Goal: Task Accomplishment & Management: Manage account settings

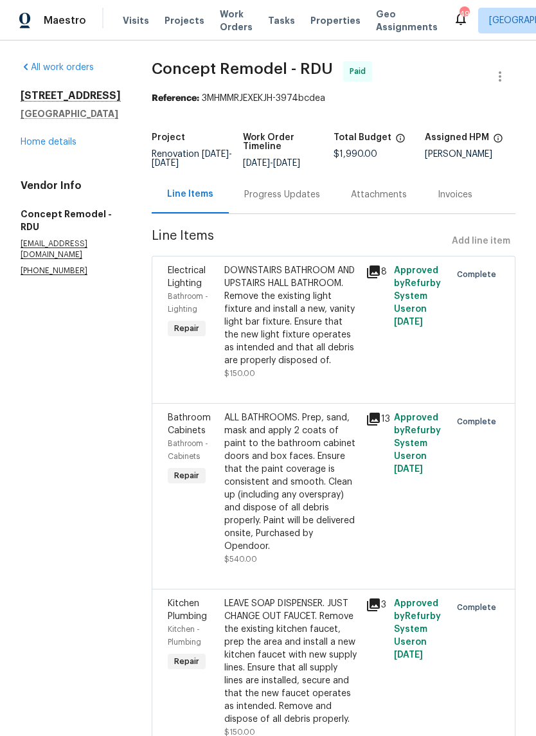
click at [32, 147] on link "Home details" at bounding box center [49, 142] width 56 height 9
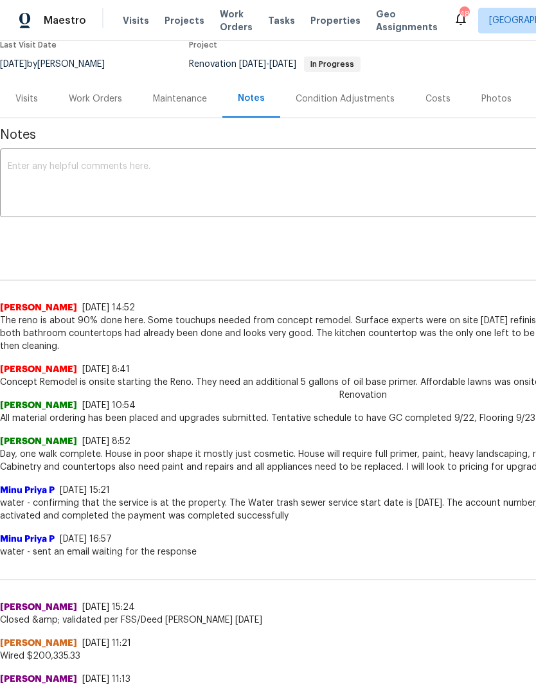
scroll to position [115, 0]
click at [100, 103] on div "Work Orders" at bounding box center [95, 99] width 53 height 13
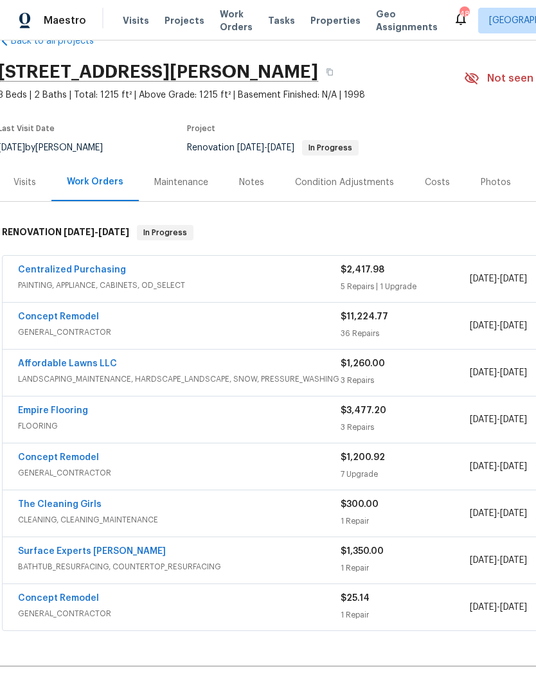
scroll to position [31, 1]
click at [38, 320] on link "Concept Remodel" at bounding box center [59, 317] width 81 height 9
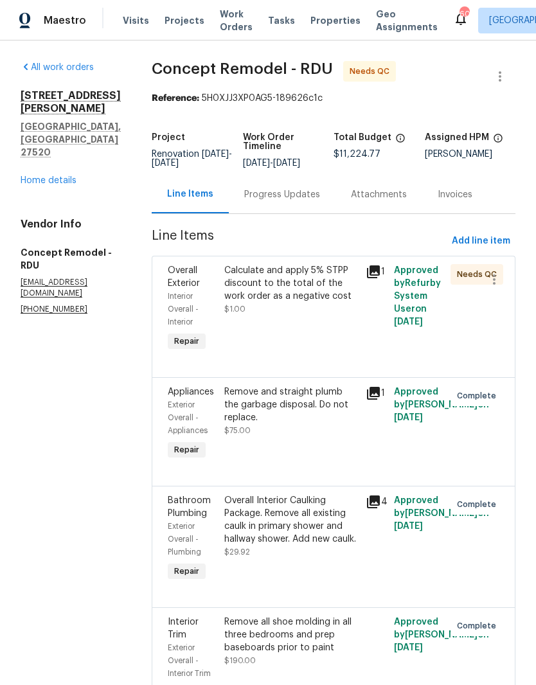
click at [288, 325] on div "Calculate and apply 5% STPP discount to the total of the work order as a negati…" at bounding box center [291, 309] width 141 height 98
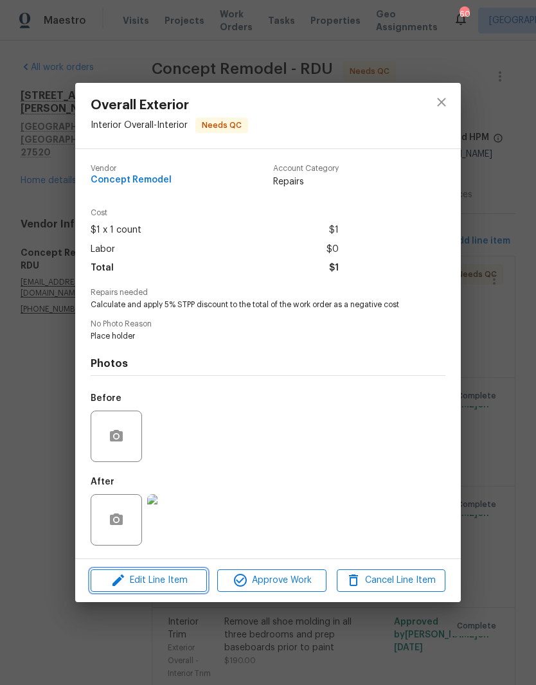
click at [170, 589] on span "Edit Line Item" at bounding box center [149, 581] width 109 height 16
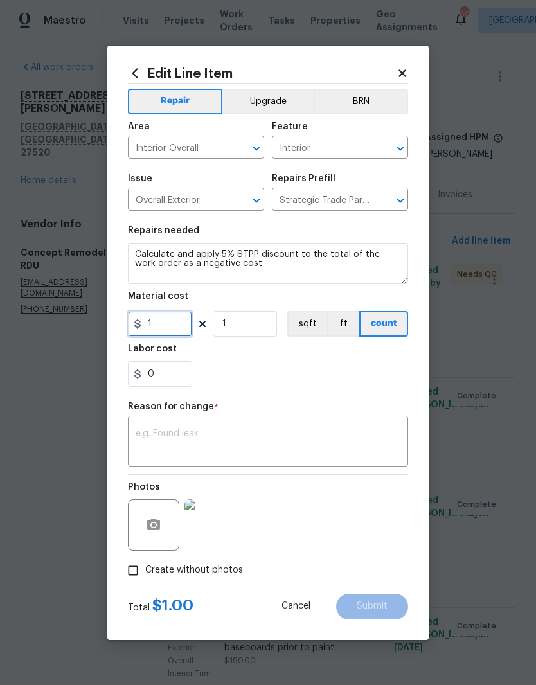
click at [161, 334] on input "1" at bounding box center [160, 324] width 64 height 26
type input "-561.24"
click at [287, 375] on div "0" at bounding box center [268, 374] width 280 height 26
click at [322, 437] on textarea at bounding box center [268, 443] width 265 height 27
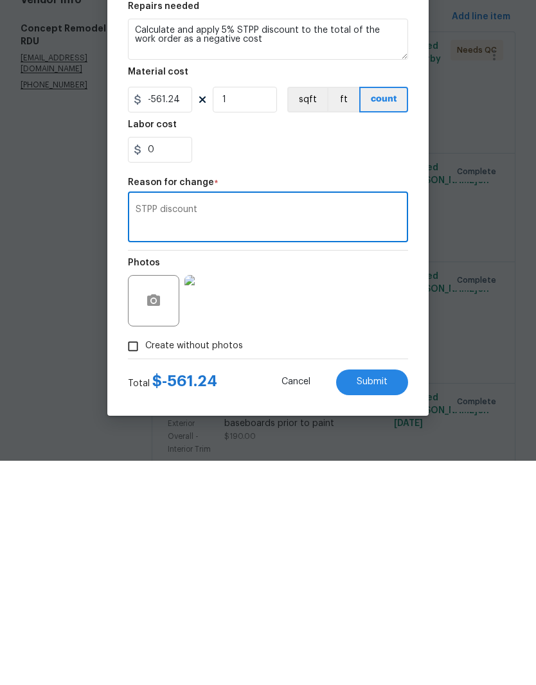
type textarea "STPP discount"
click at [392, 594] on button "Submit" at bounding box center [372, 607] width 72 height 26
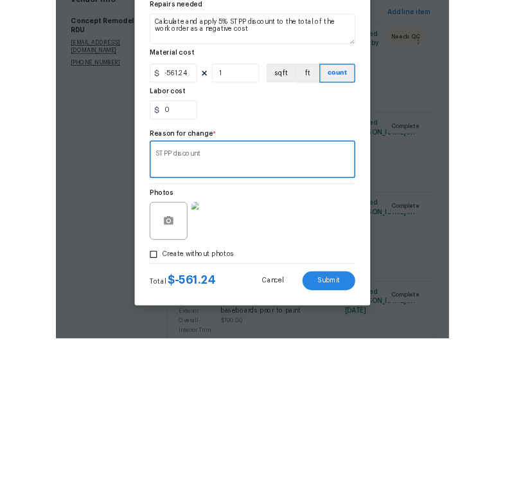
scroll to position [53, 0]
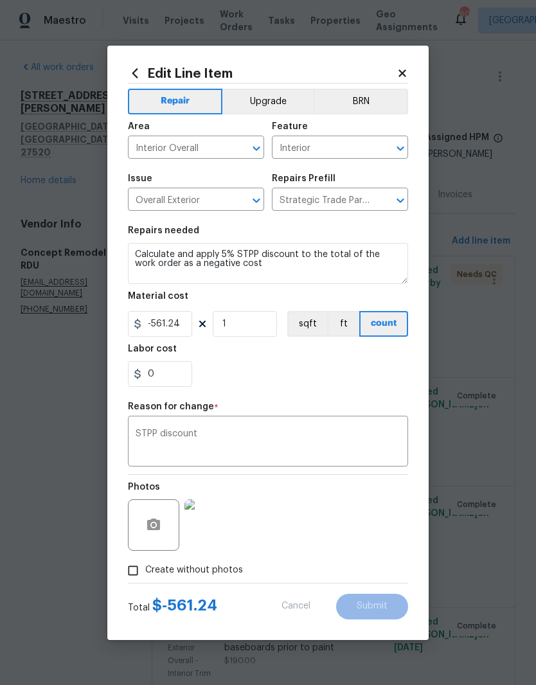
type input "1"
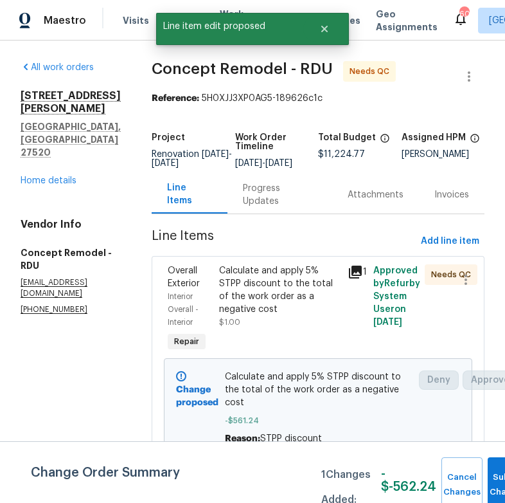
click at [470, 411] on div "Overall Exterior Interior Overall - Interior Repair Calculate and apply 5% STPP…" at bounding box center [318, 362] width 333 height 213
click at [401, 410] on div "Overall Exterior Interior Overall - Interior Repair Calculate and apply 5% STPP…" at bounding box center [318, 362] width 333 height 213
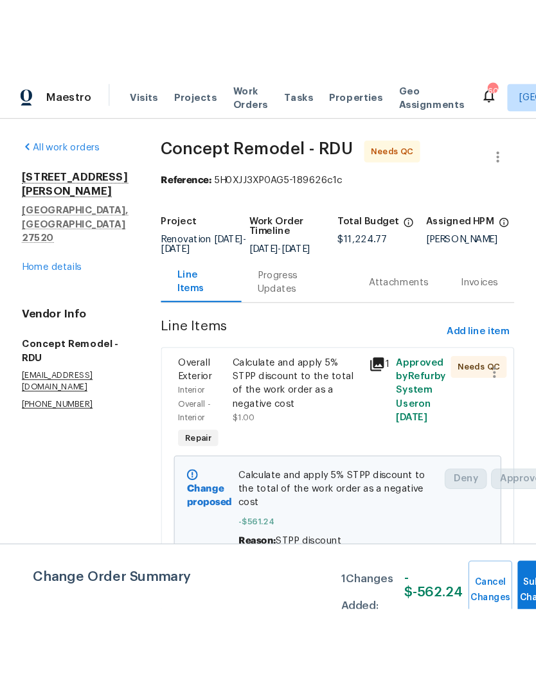
scroll to position [0, 0]
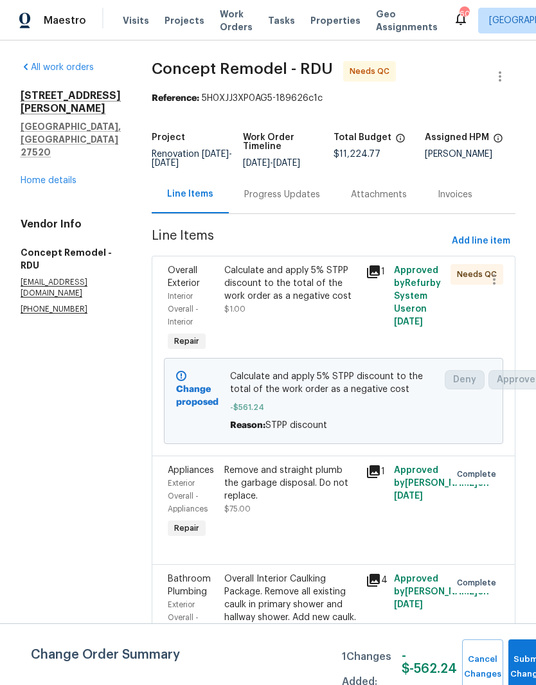
click at [518, 664] on button "Submit Changes" at bounding box center [529, 667] width 41 height 55
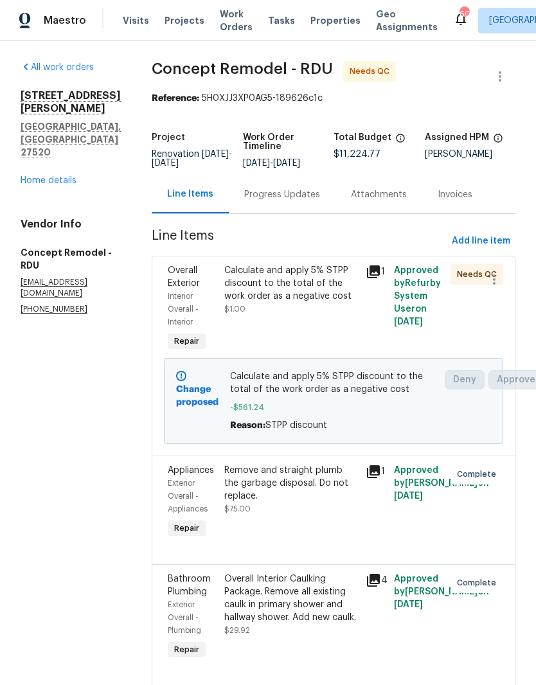
click at [262, 203] on div "Progress Updates" at bounding box center [282, 195] width 107 height 38
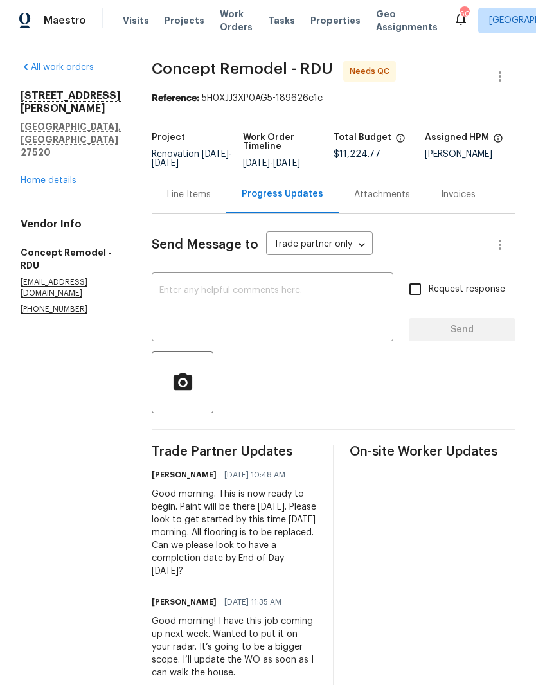
click at [171, 192] on div "Line Items" at bounding box center [189, 194] width 44 height 13
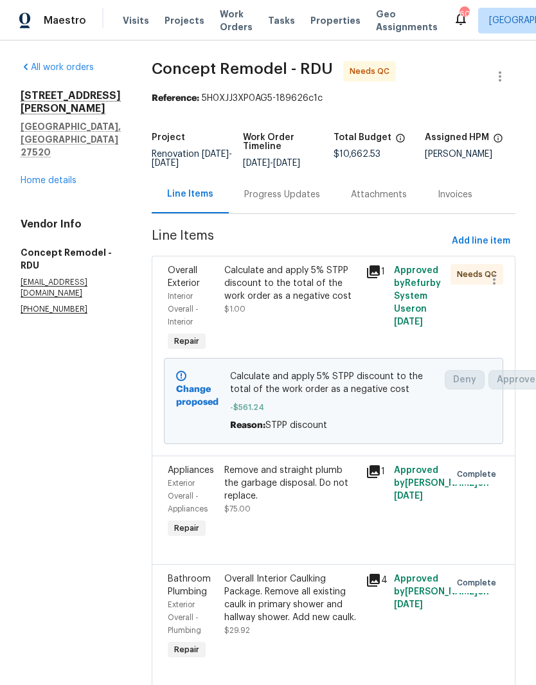
click at [296, 320] on div "Calculate and apply 5% STPP discount to the total of the work order as a negati…" at bounding box center [291, 309] width 141 height 98
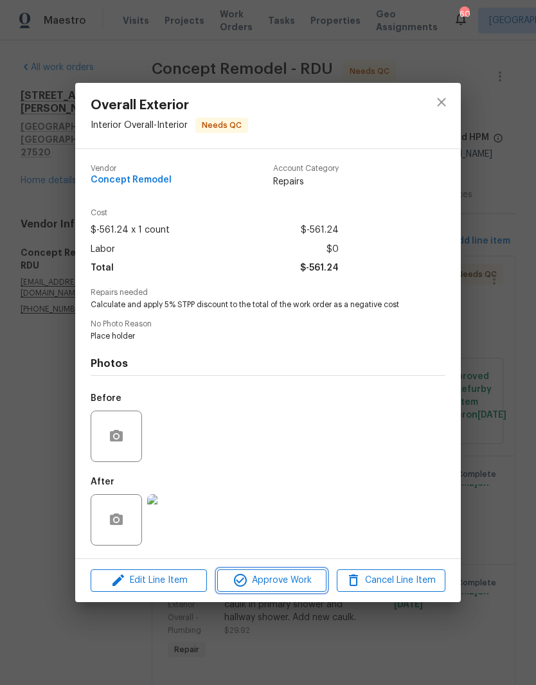
click at [301, 586] on span "Approve Work" at bounding box center [271, 581] width 101 height 16
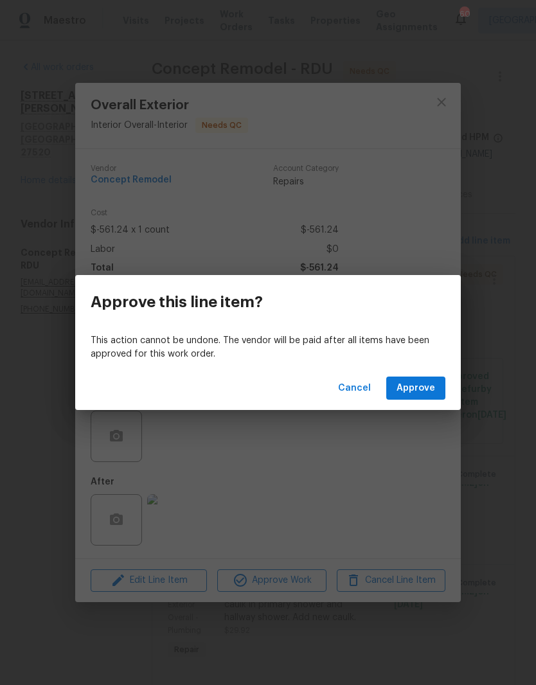
click at [426, 399] on button "Approve" at bounding box center [415, 389] width 59 height 24
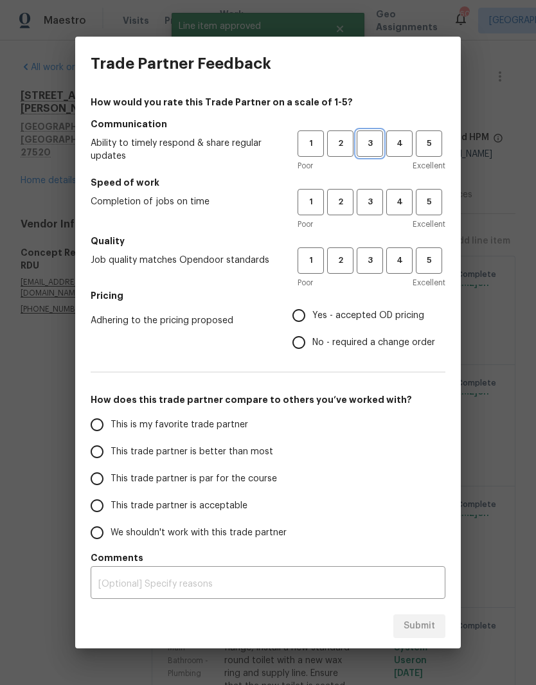
click at [372, 143] on span "3" at bounding box center [370, 143] width 24 height 15
click at [368, 204] on span "3" at bounding box center [370, 202] width 24 height 15
click at [370, 267] on span "3" at bounding box center [370, 260] width 24 height 15
click at [391, 318] on span "Yes - accepted OD pricing" at bounding box center [369, 316] width 112 height 14
click at [313, 318] on input "Yes - accepted OD pricing" at bounding box center [298, 315] width 27 height 27
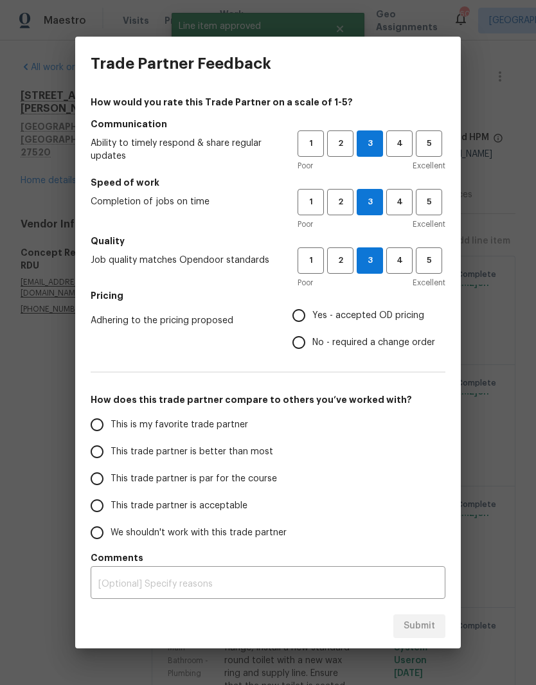
radio input "true"
click at [94, 507] on input "This trade partner is acceptable" at bounding box center [97, 506] width 27 height 27
click at [440, 633] on button "Submit" at bounding box center [420, 627] width 52 height 24
radio input "true"
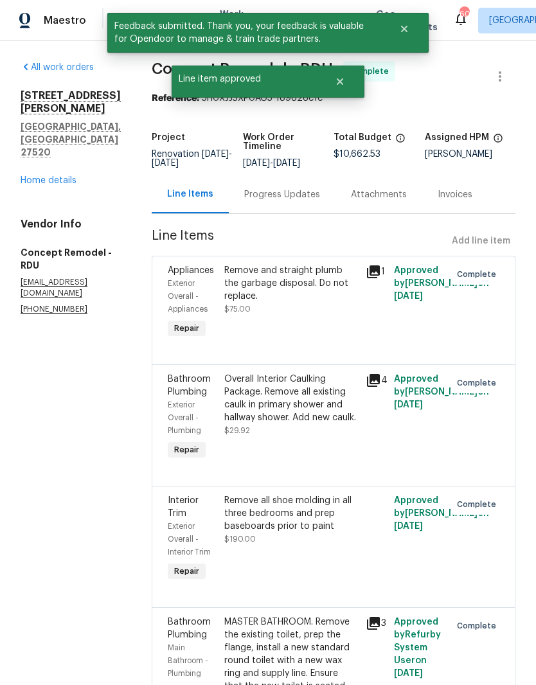
click at [28, 158] on div "112 Kelly Ln Clayton, NC 27520 Home details" at bounding box center [71, 138] width 100 height 98
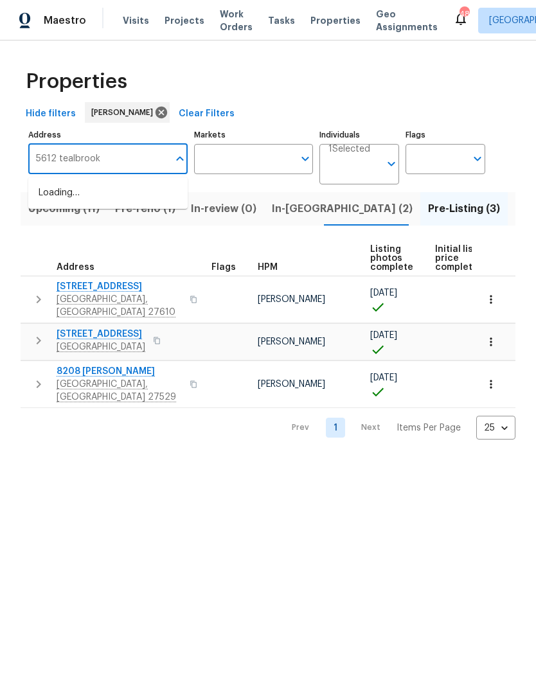
type input "5612 tealbrook"
click at [66, 201] on li "5612 Tealbrook Dr Raleigh NC 27610" at bounding box center [107, 200] width 159 height 35
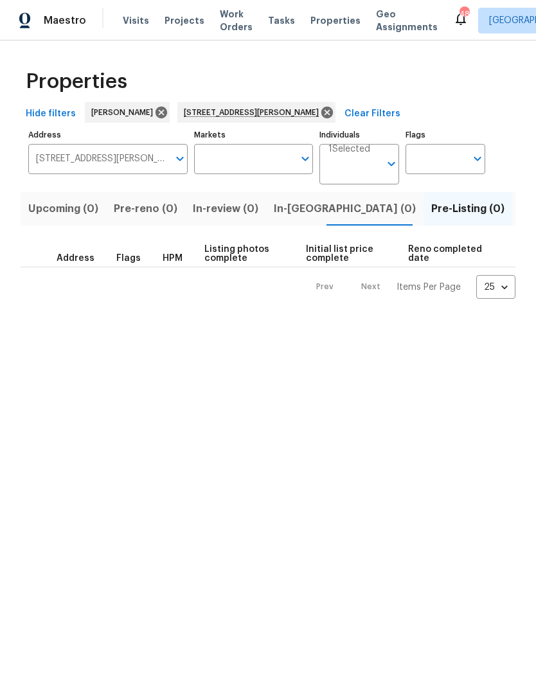
click at [520, 213] on span "Listed (1)" at bounding box center [543, 209] width 46 height 18
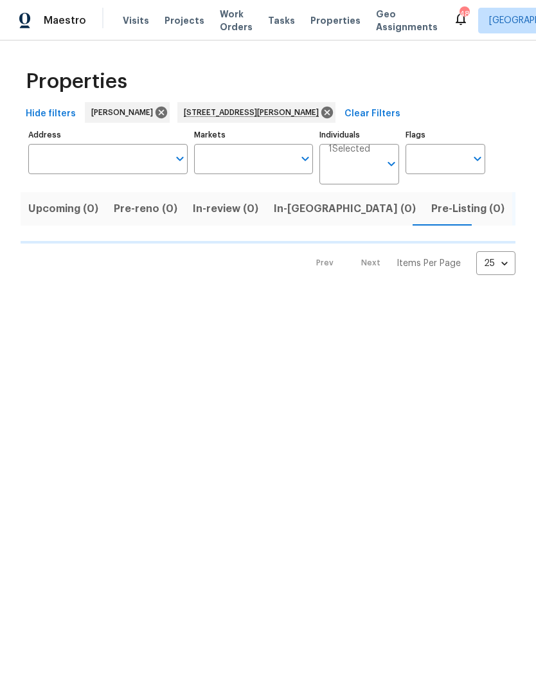
type input "5612 Tealbrook Dr Raleigh NC 27610"
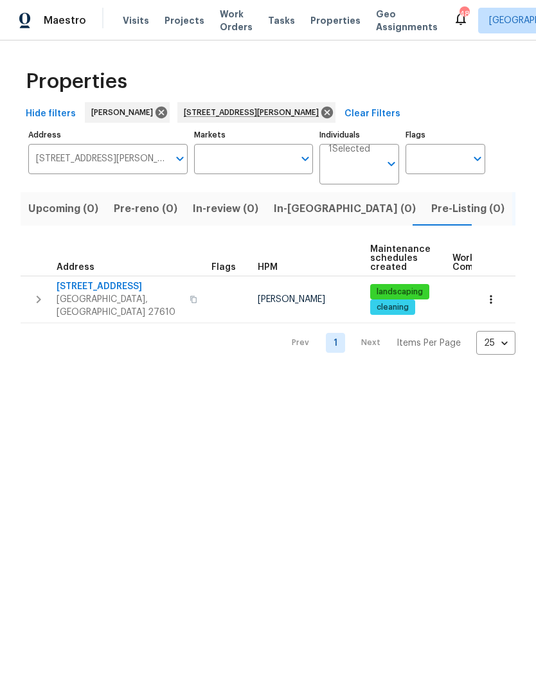
click at [105, 298] on span "Raleigh, NC 27610" at bounding box center [119, 306] width 125 height 26
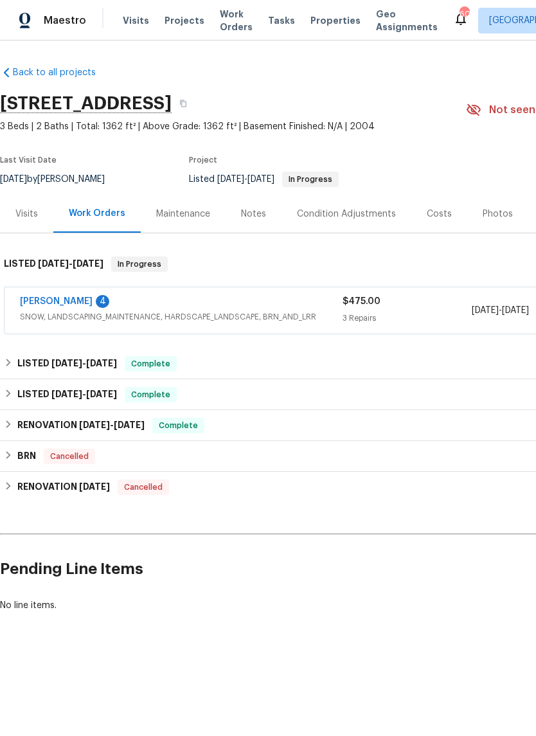
click at [45, 301] on link "[PERSON_NAME]" at bounding box center [56, 301] width 73 height 9
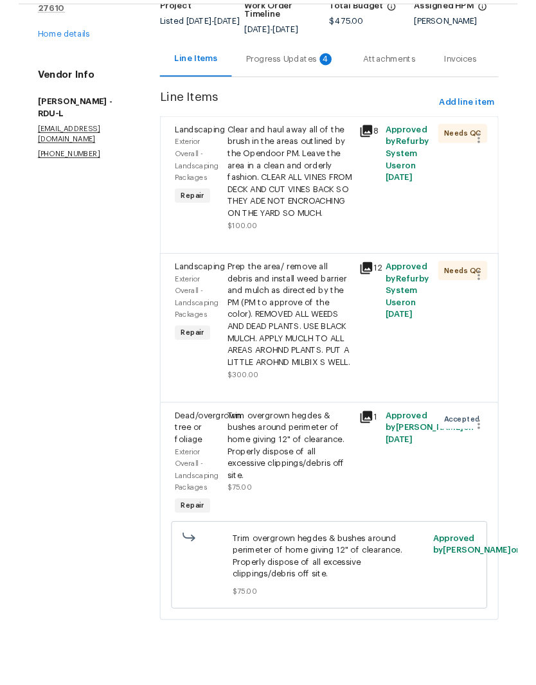
scroll to position [32, 0]
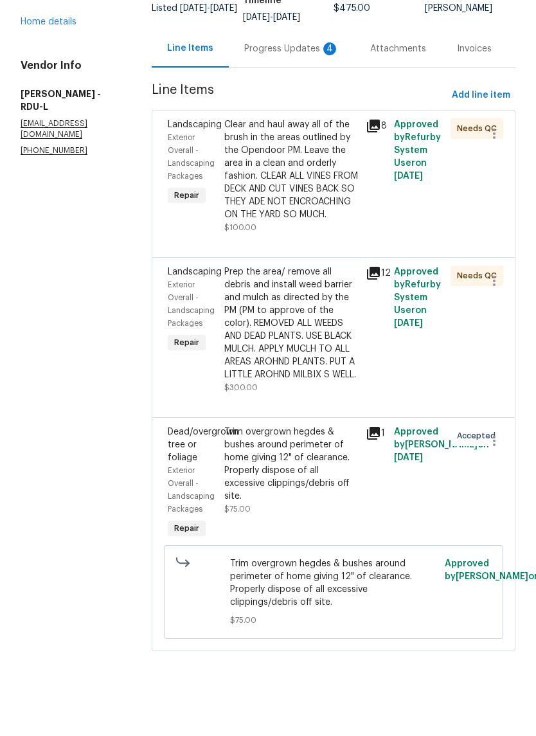
click at [278, 514] on div "Trim overgrown hegdes & bushes around perimeter of home giving 12" of clearance…" at bounding box center [291, 534] width 141 height 123
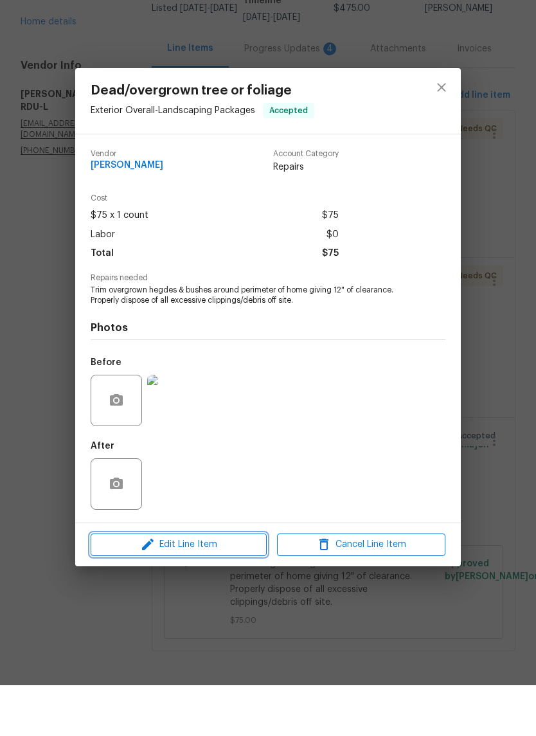
click at [168, 588] on span "Edit Line Item" at bounding box center [179, 596] width 168 height 16
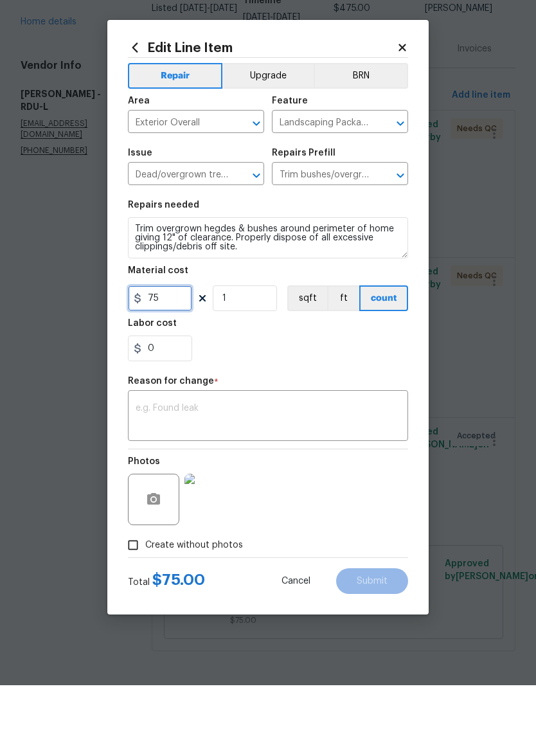
click at [161, 336] on input "75" at bounding box center [160, 349] width 64 height 26
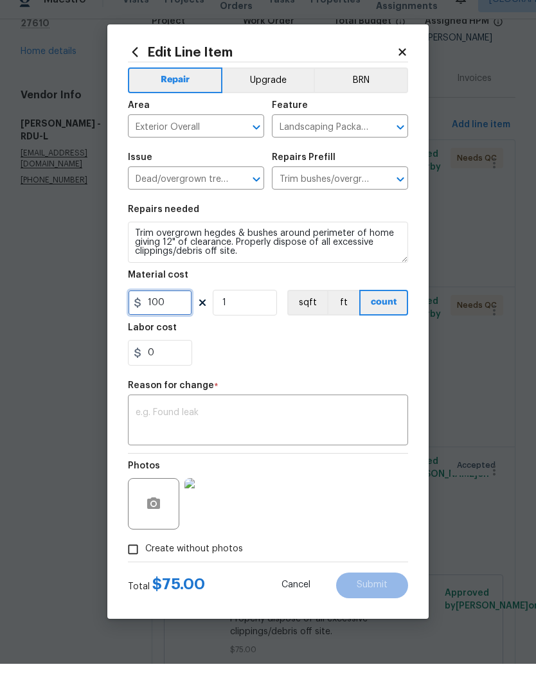
type input "100"
click at [251, 363] on div "0" at bounding box center [268, 374] width 280 height 26
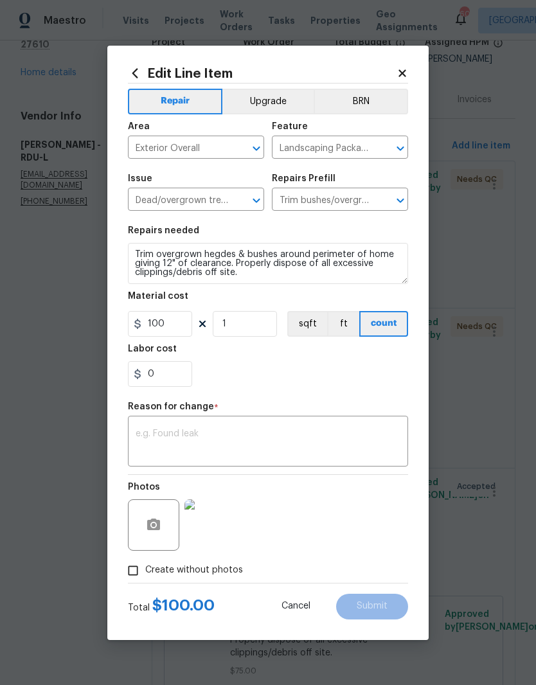
click at [159, 434] on textarea at bounding box center [268, 443] width 265 height 27
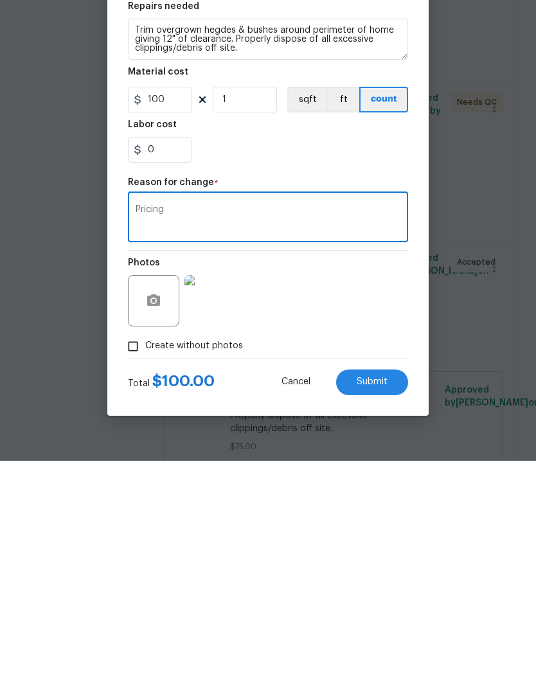
type textarea "Pricing"
click at [393, 594] on button "Submit" at bounding box center [372, 607] width 72 height 26
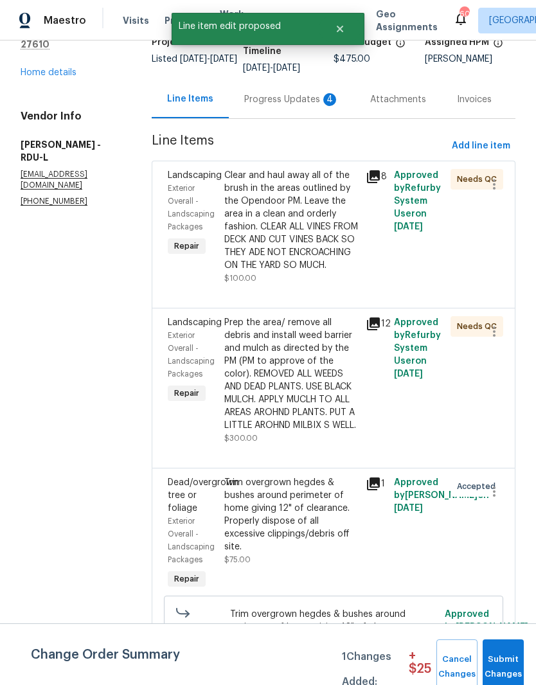
click at [251, 217] on div "Clear and haul away all of the brush in the areas outlined by the Opendoor PM. …" at bounding box center [291, 220] width 134 height 103
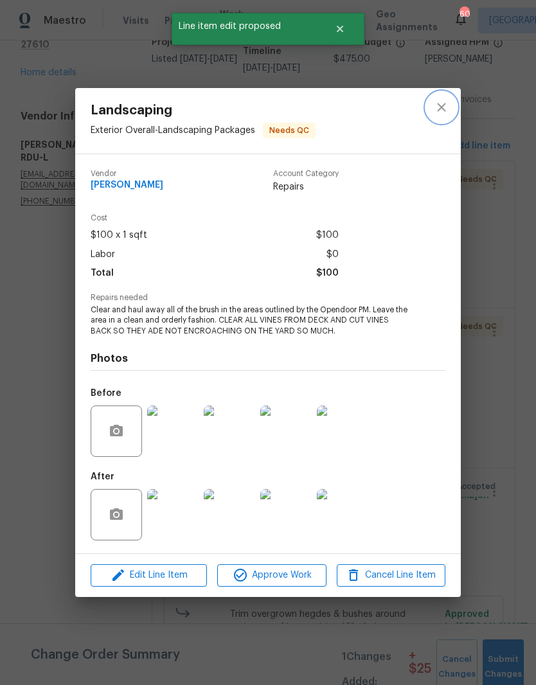
click at [446, 108] on icon "close" at bounding box center [441, 107] width 15 height 15
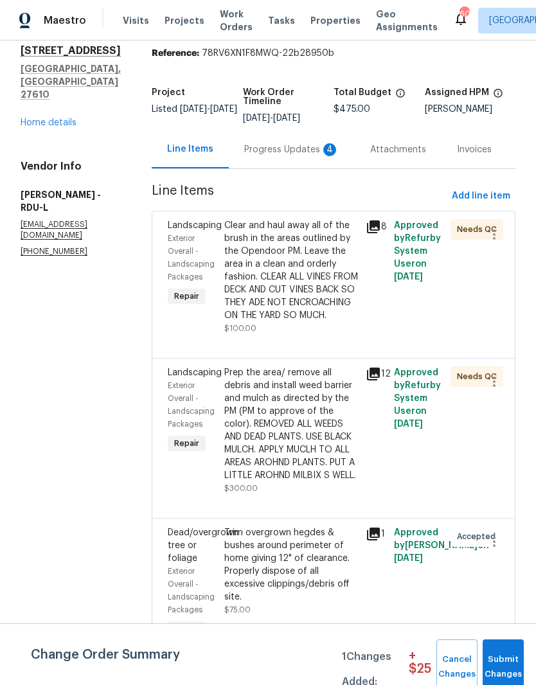
scroll to position [44, 0]
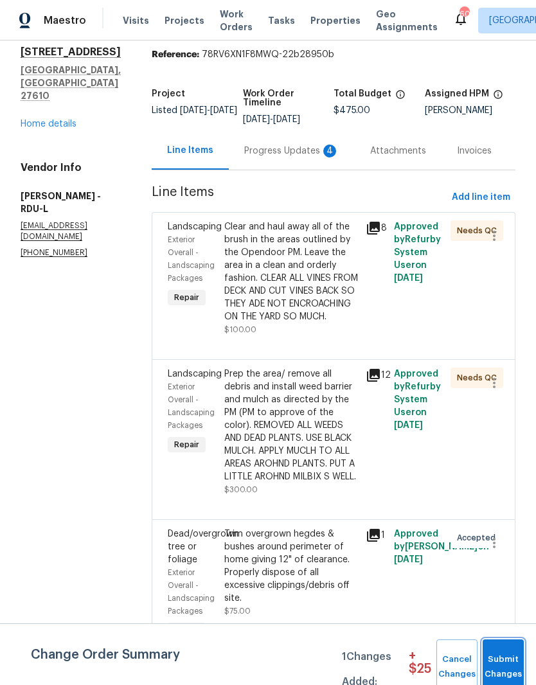
click at [513, 647] on button "Submit Changes" at bounding box center [503, 667] width 41 height 55
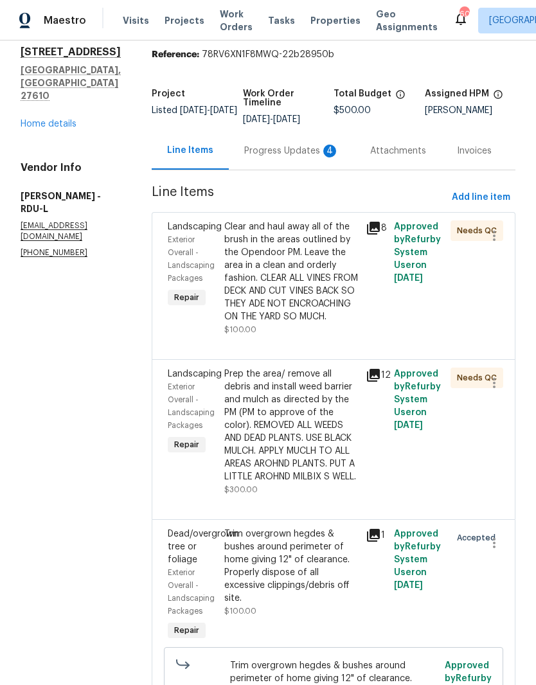
click at [258, 268] on div "Clear and haul away all of the brush in the areas outlined by the Opendoor PM. …" at bounding box center [291, 272] width 134 height 103
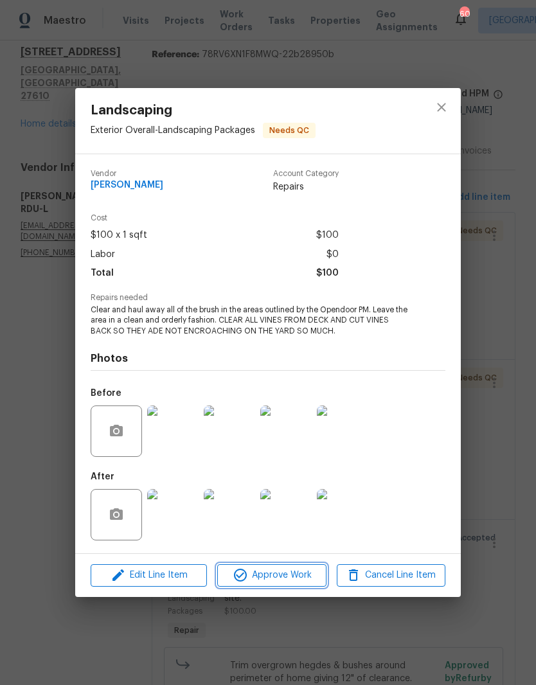
click at [297, 583] on span "Approve Work" at bounding box center [271, 576] width 101 height 16
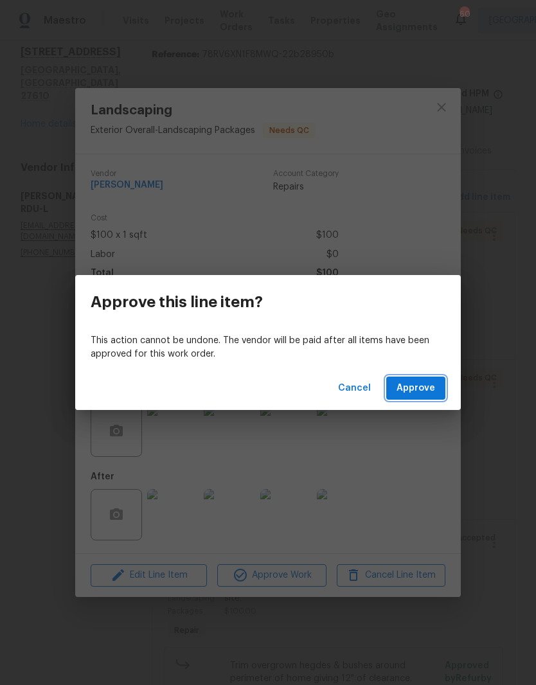
click at [435, 390] on span "Approve" at bounding box center [416, 389] width 39 height 16
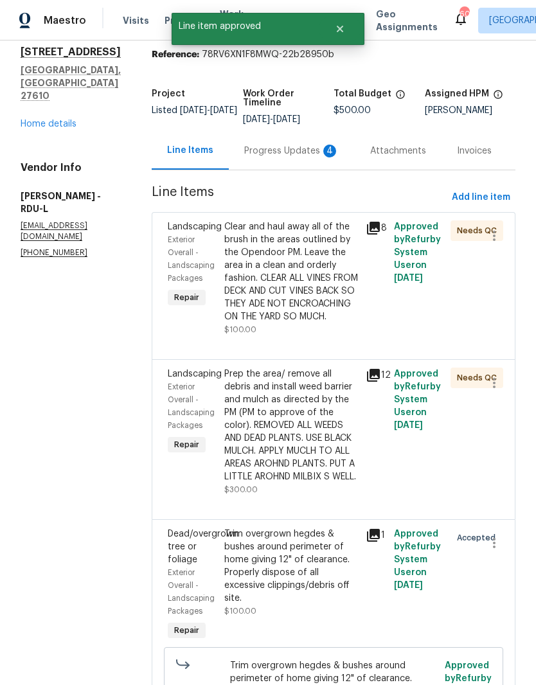
scroll to position [0, 0]
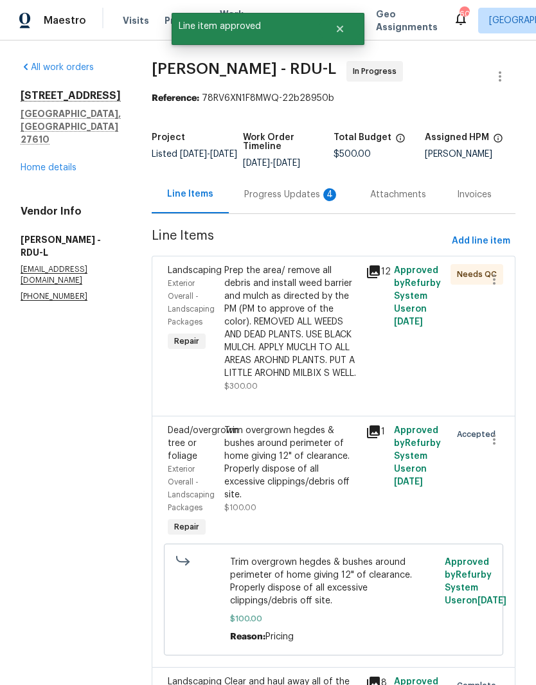
click at [249, 332] on div "Prep the area/ remove all debris and install weed barrier and mulch as directed…" at bounding box center [291, 322] width 134 height 116
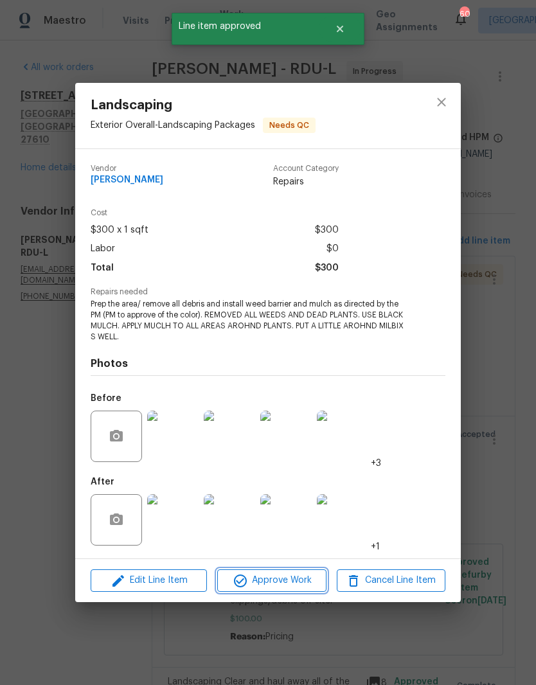
click at [295, 583] on span "Approve Work" at bounding box center [271, 581] width 101 height 16
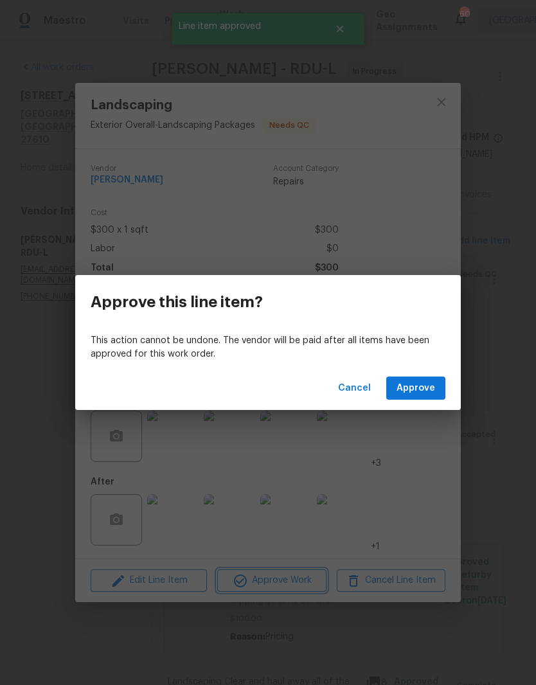
click at [410, 509] on div "Approve this line item? This action cannot be undone. The vendor will be paid a…" at bounding box center [268, 342] width 536 height 685
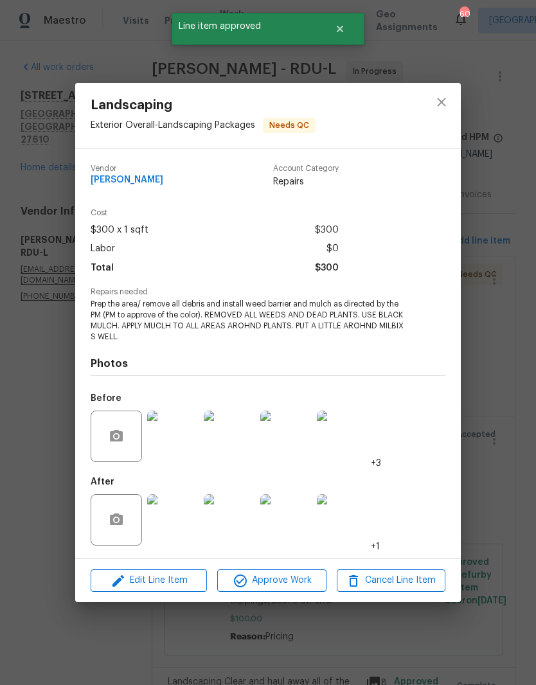
click at [236, 521] on img at bounding box center [229, 519] width 51 height 51
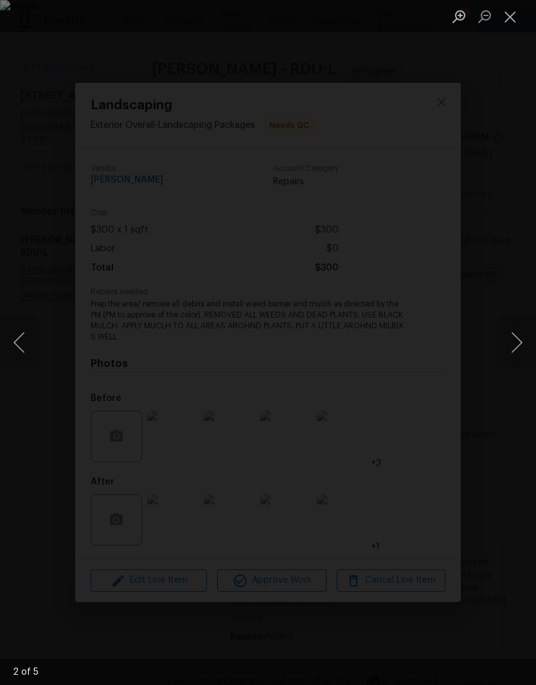
click at [511, 359] on button "Next image" at bounding box center [517, 342] width 39 height 51
click at [518, 358] on button "Next image" at bounding box center [517, 342] width 39 height 51
click at [516, 357] on button "Next image" at bounding box center [517, 342] width 39 height 51
click at [521, 355] on button "Next image" at bounding box center [517, 342] width 39 height 51
click at [512, 20] on button "Close lightbox" at bounding box center [511, 16] width 26 height 23
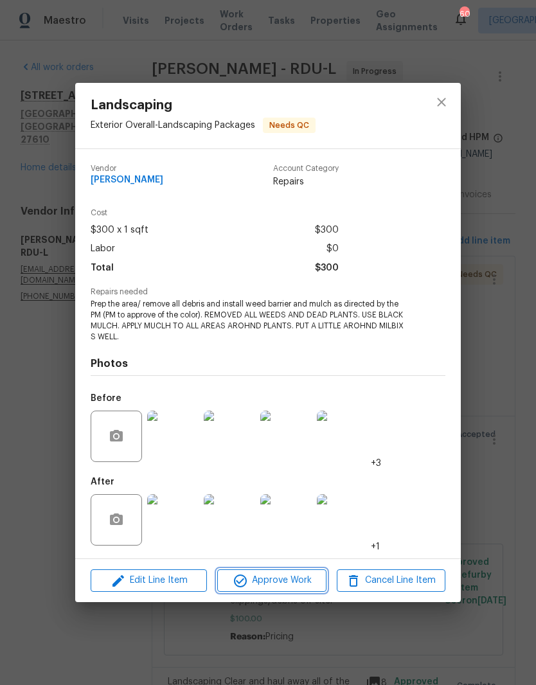
click at [301, 579] on span "Approve Work" at bounding box center [271, 581] width 101 height 16
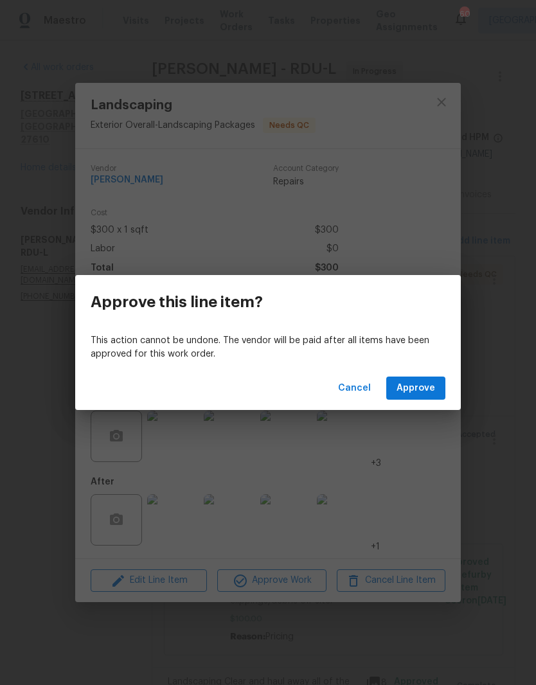
click at [437, 384] on button "Approve" at bounding box center [415, 389] width 59 height 24
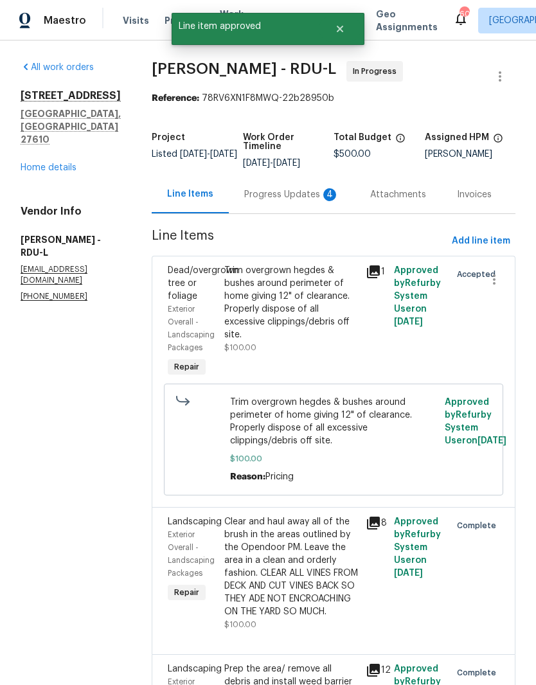
click at [336, 359] on div "Trim overgrown hegdes & bushes around perimeter of home giving 12" of clearance…" at bounding box center [291, 321] width 141 height 123
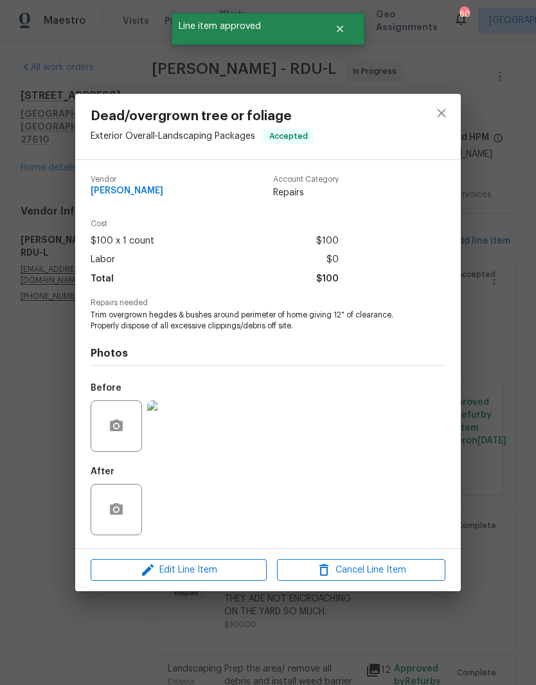
click at [413, 475] on div "After" at bounding box center [268, 502] width 355 height 84
click at [443, 111] on icon "close" at bounding box center [441, 113] width 8 height 8
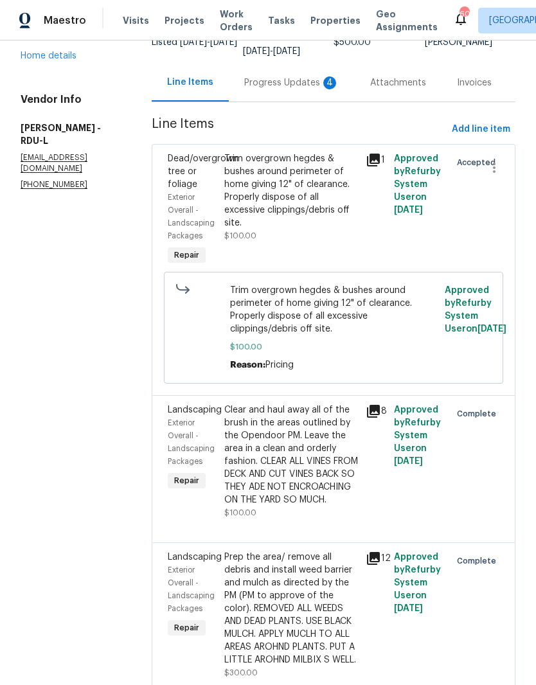
scroll to position [110, 0]
